Goal: Find specific page/section: Find specific page/section

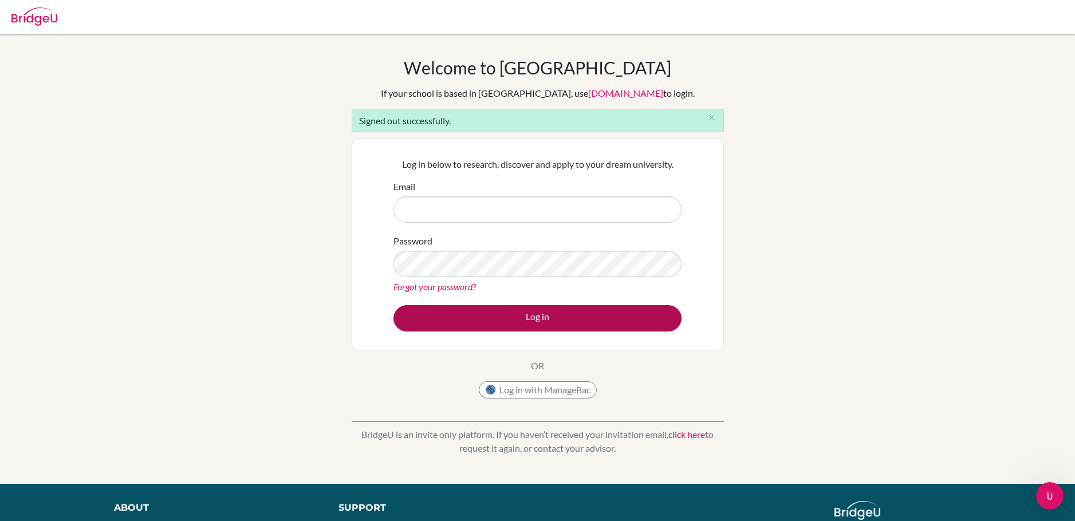
type input "[PERSON_NAME][EMAIL_ADDRESS][PERSON_NAME][DOMAIN_NAME]"
click at [538, 314] on button "Log in" at bounding box center [537, 318] width 288 height 26
type input "[PERSON_NAME][EMAIL_ADDRESS][PERSON_NAME][DOMAIN_NAME]"
click at [532, 317] on button "Log in" at bounding box center [537, 318] width 288 height 26
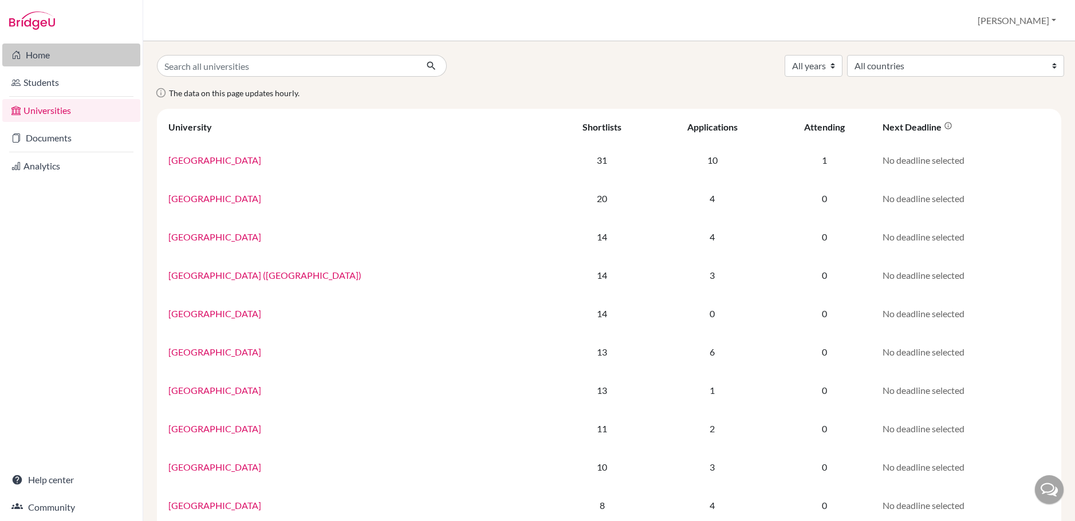
click at [49, 59] on link "Home" at bounding box center [71, 55] width 138 height 23
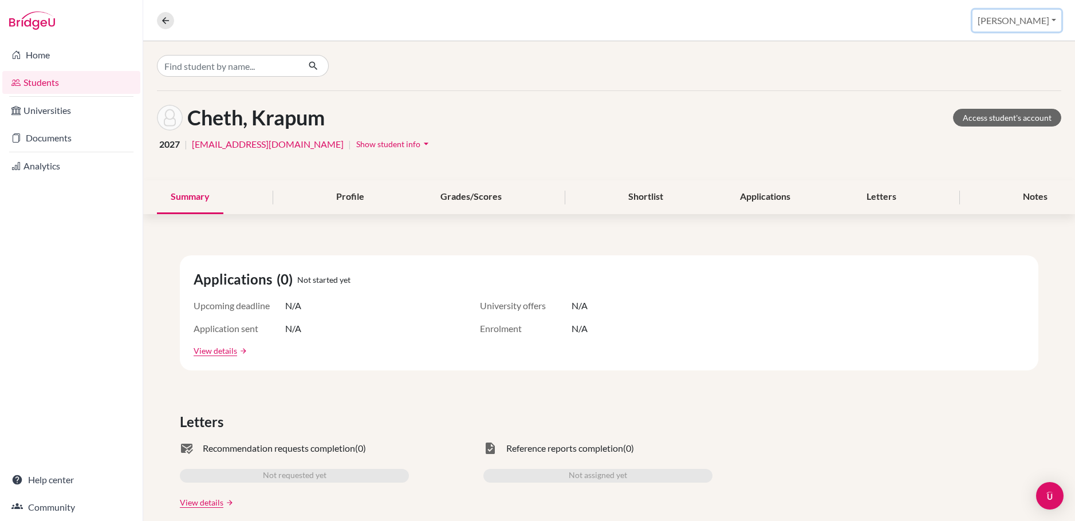
click at [1035, 20] on button "Brad" at bounding box center [1016, 21] width 89 height 22
click at [958, 15] on div "Overview Student details Brad Profile School Settings Log out" at bounding box center [608, 20] width 931 height 41
click at [29, 56] on link "Home" at bounding box center [71, 55] width 138 height 23
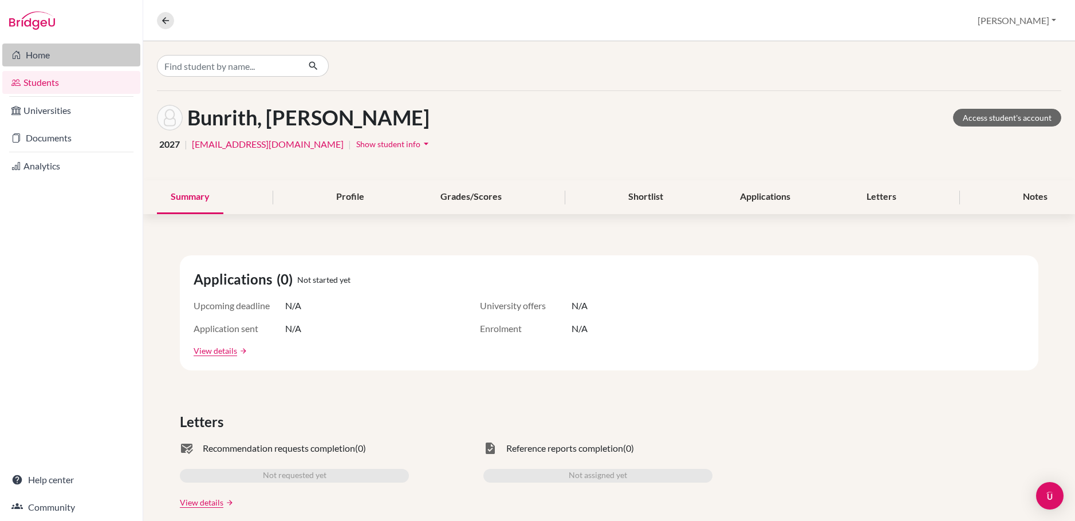
click at [30, 56] on link "Home" at bounding box center [71, 55] width 138 height 23
